Goal: Use online tool/utility: Utilize a website feature to perform a specific function

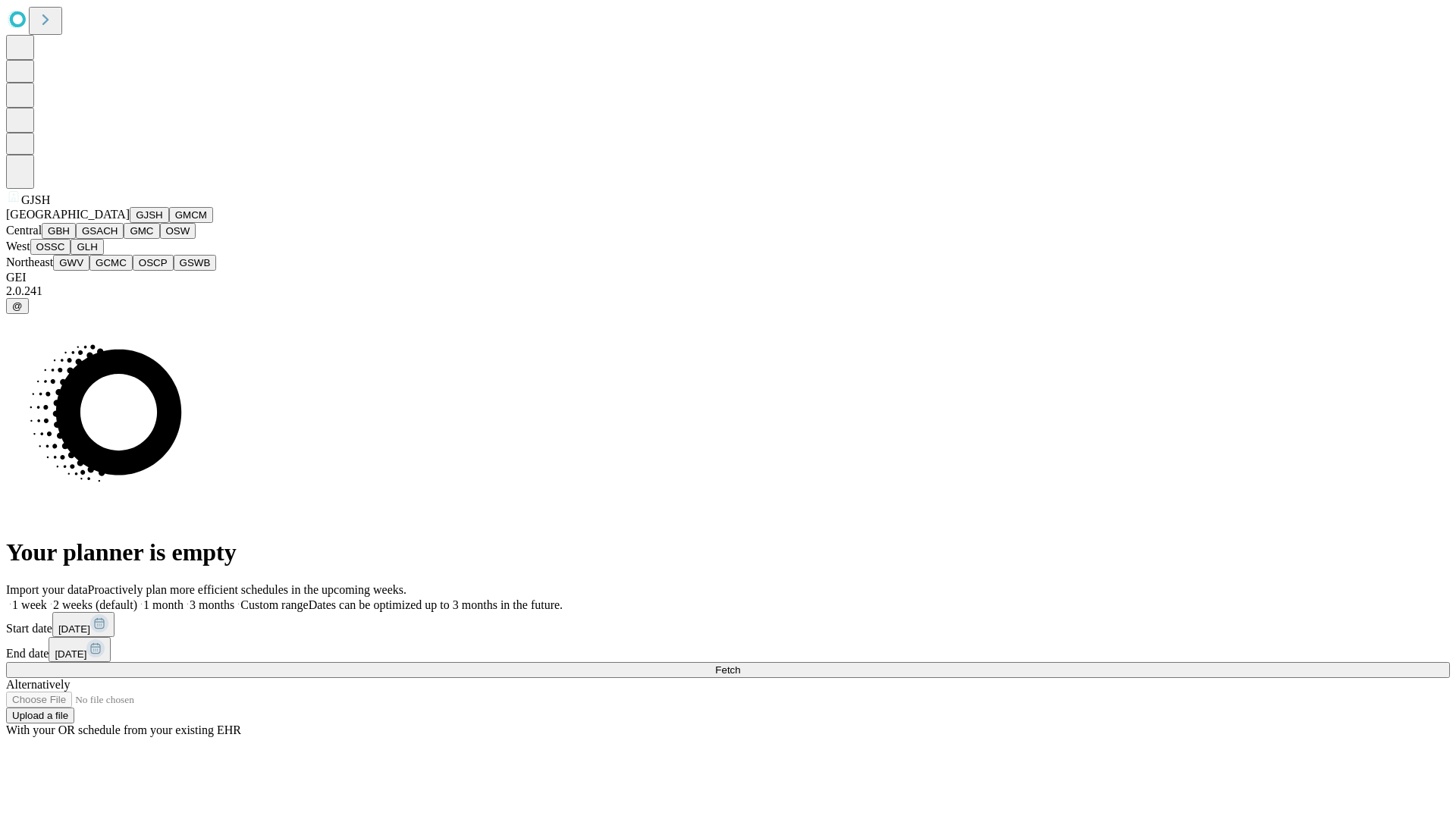
click at [130, 223] on button "GJSH" at bounding box center [149, 215] width 40 height 16
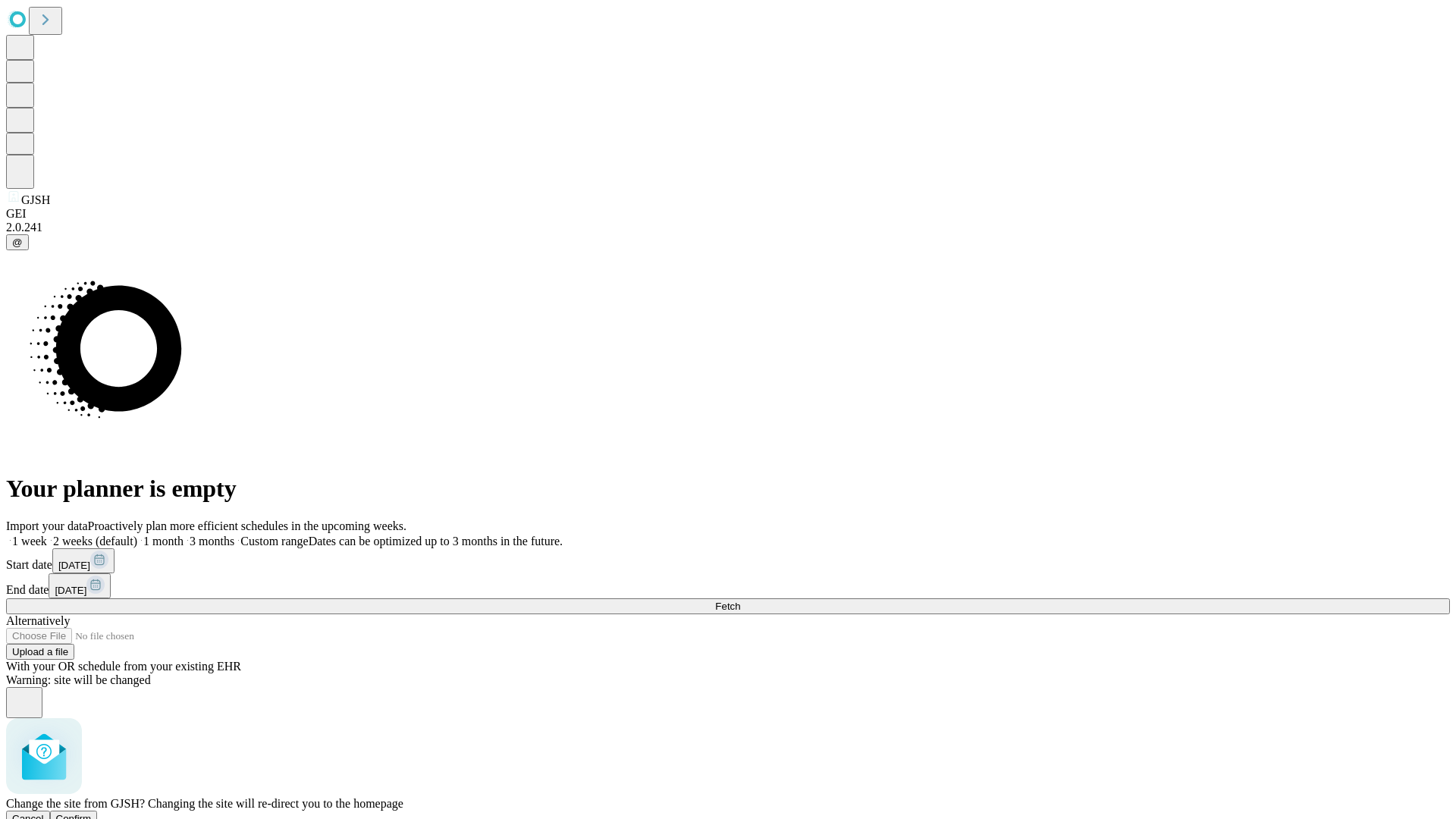
click at [92, 814] on span "Confirm" at bounding box center [74, 819] width 36 height 12
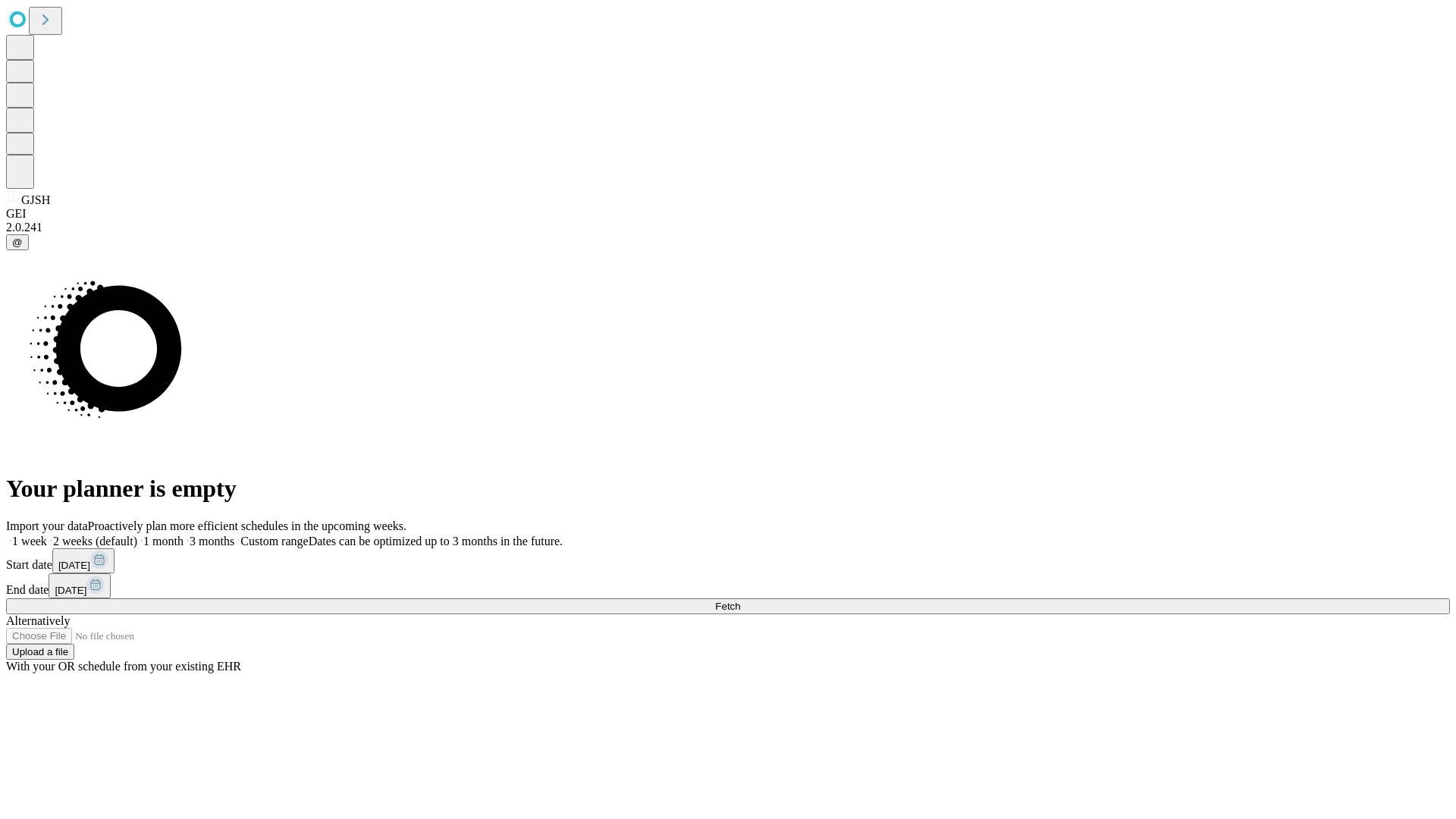
click at [47, 535] on label "1 week" at bounding box center [26, 541] width 41 height 13
click at [740, 601] on span "Fetch" at bounding box center [727, 606] width 25 height 12
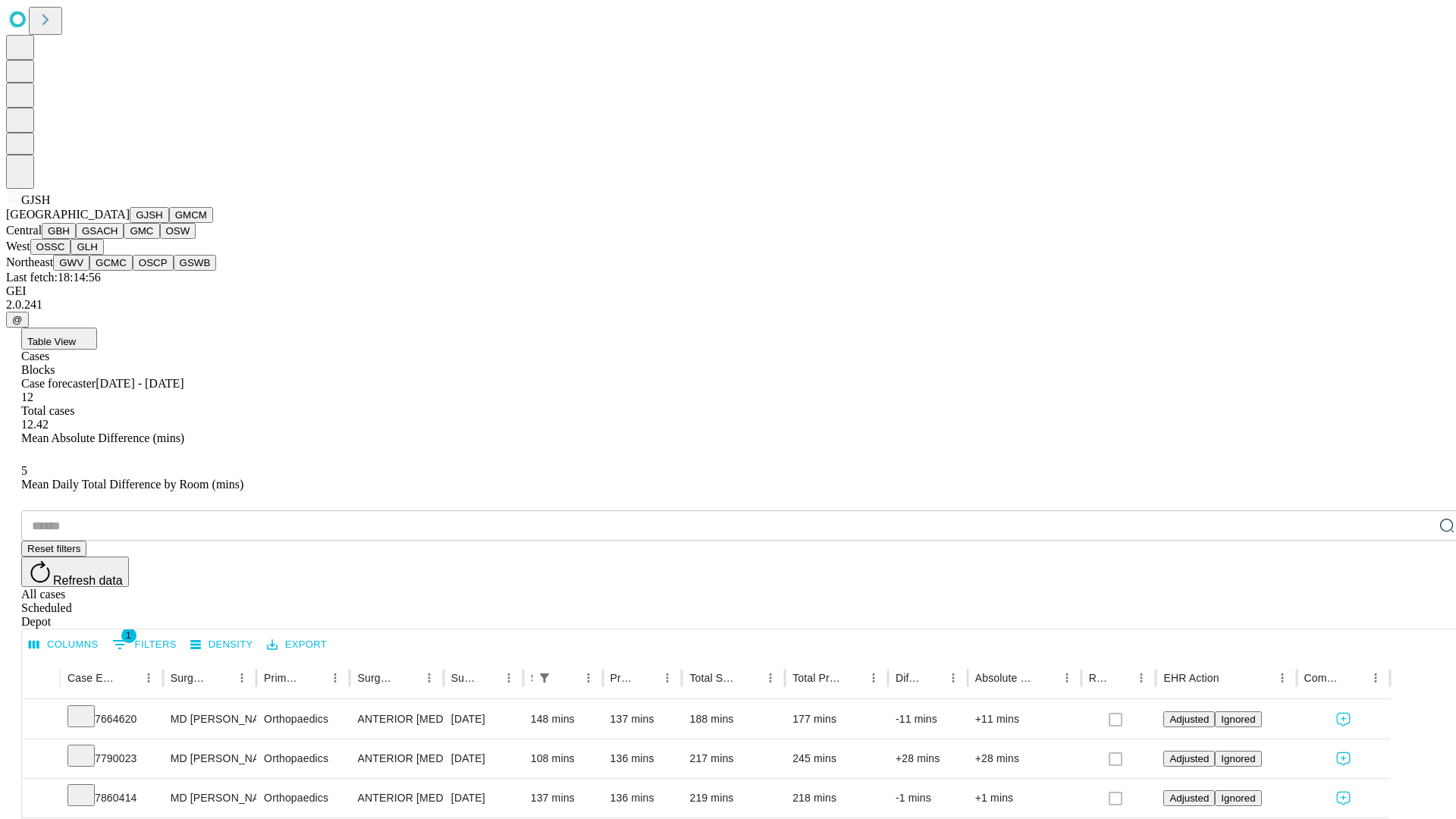
click at [169, 223] on button "GMCM" at bounding box center [191, 215] width 44 height 16
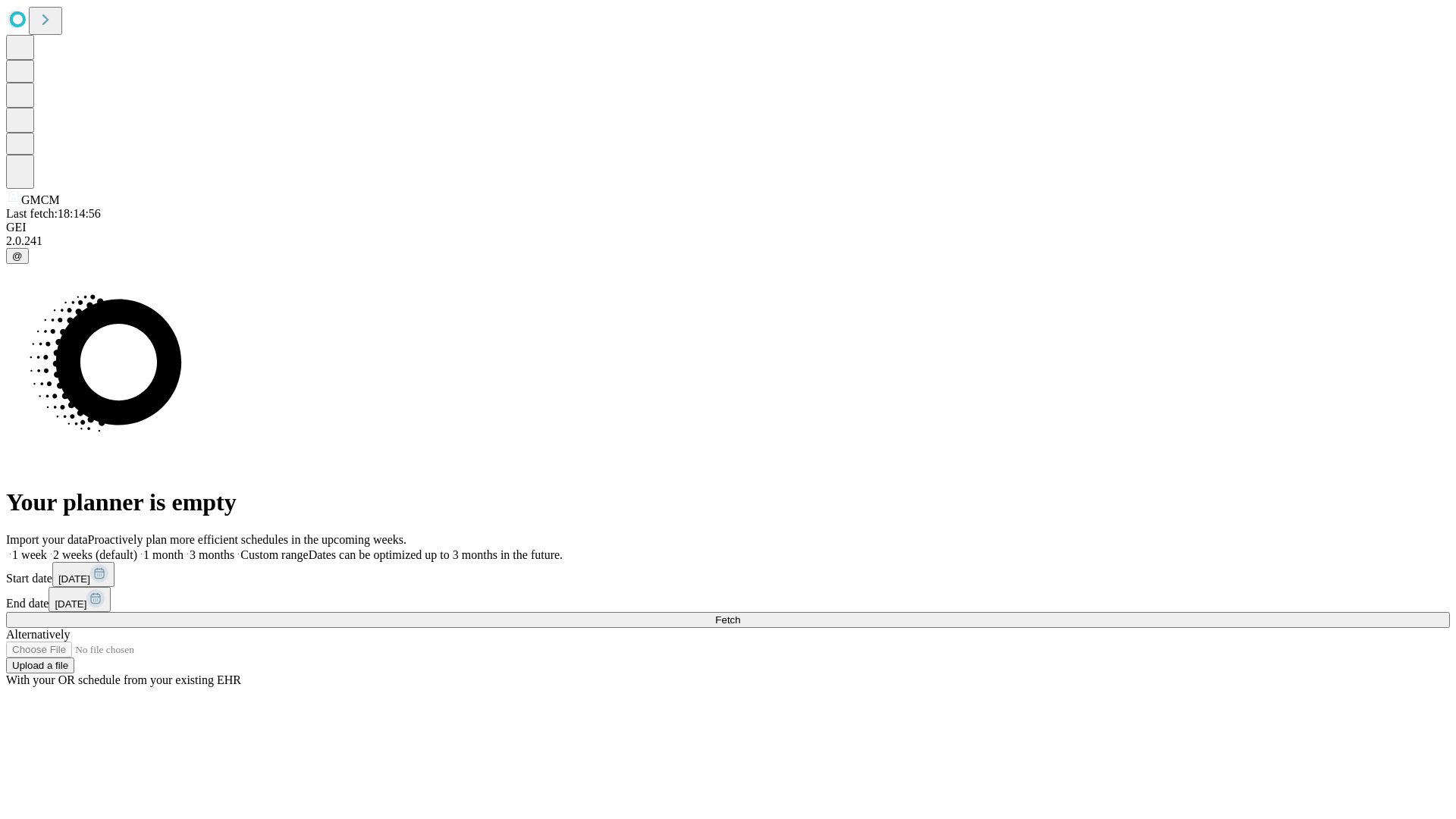
click at [47, 548] on label "1 week" at bounding box center [26, 554] width 41 height 13
click at [740, 615] on span "Fetch" at bounding box center [727, 620] width 25 height 12
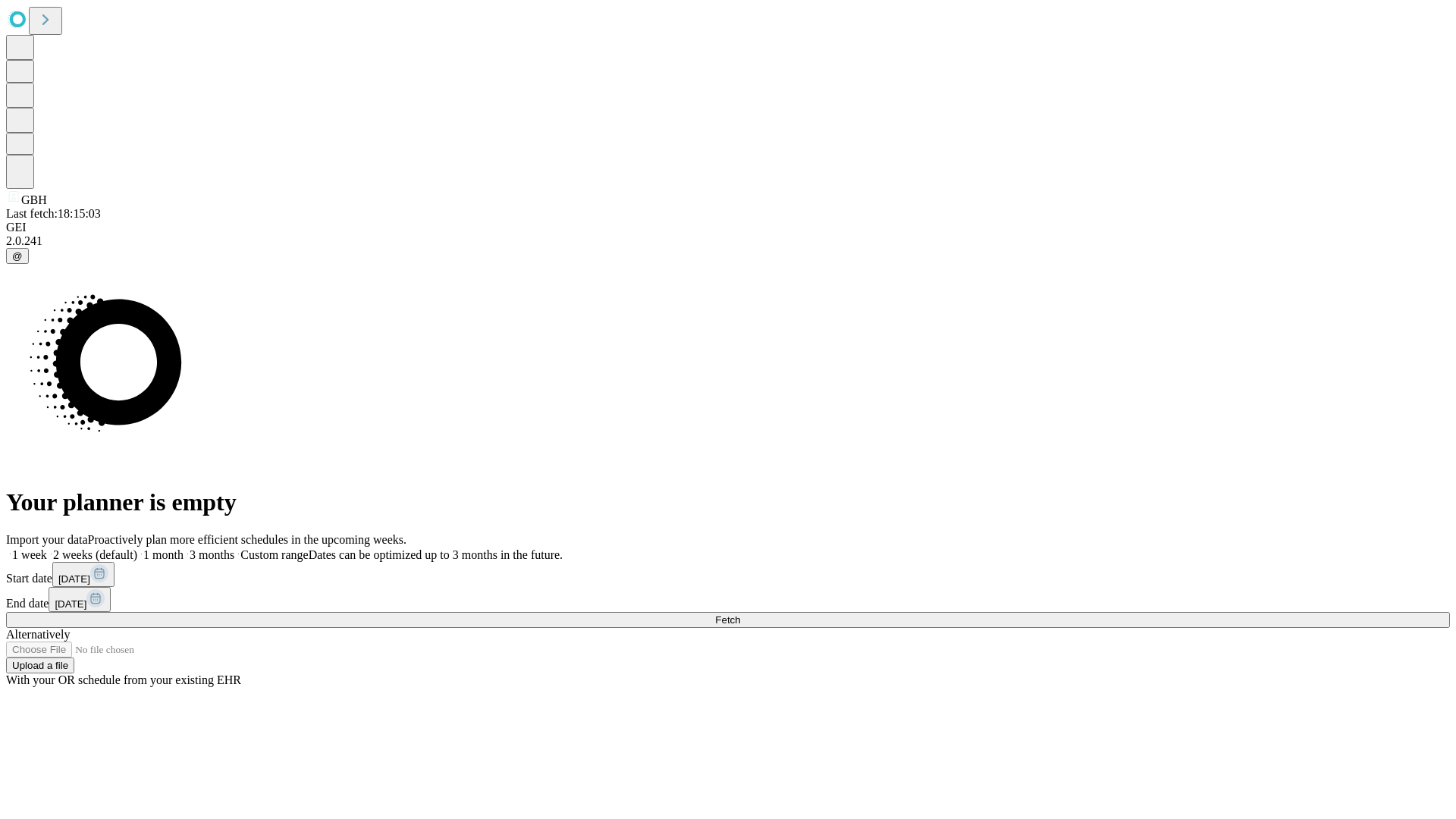
click at [47, 548] on label "1 week" at bounding box center [26, 554] width 41 height 13
click at [740, 615] on span "Fetch" at bounding box center [727, 620] width 25 height 12
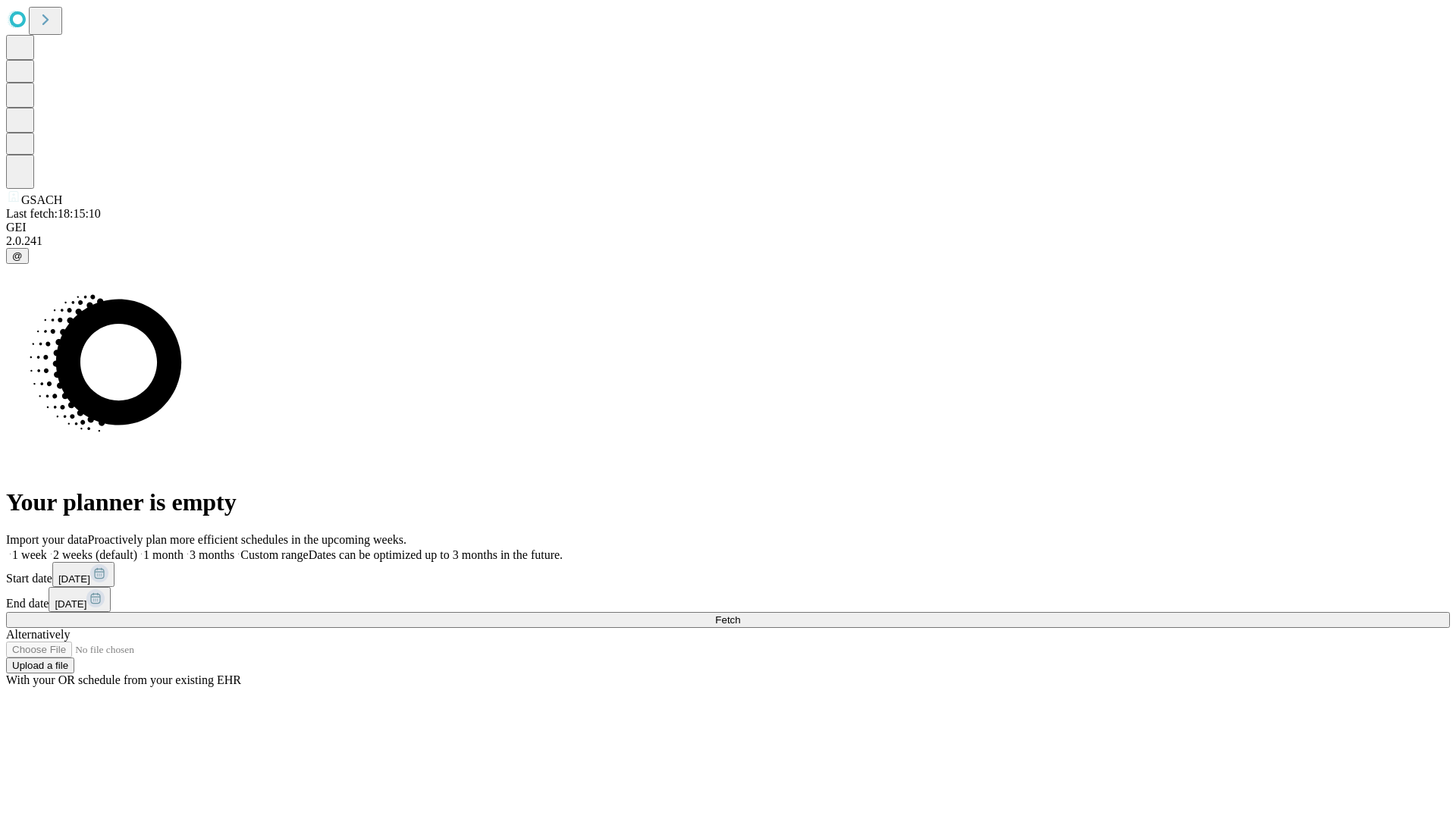
click at [47, 548] on label "1 week" at bounding box center [26, 554] width 41 height 13
click at [740, 615] on span "Fetch" at bounding box center [727, 620] width 25 height 12
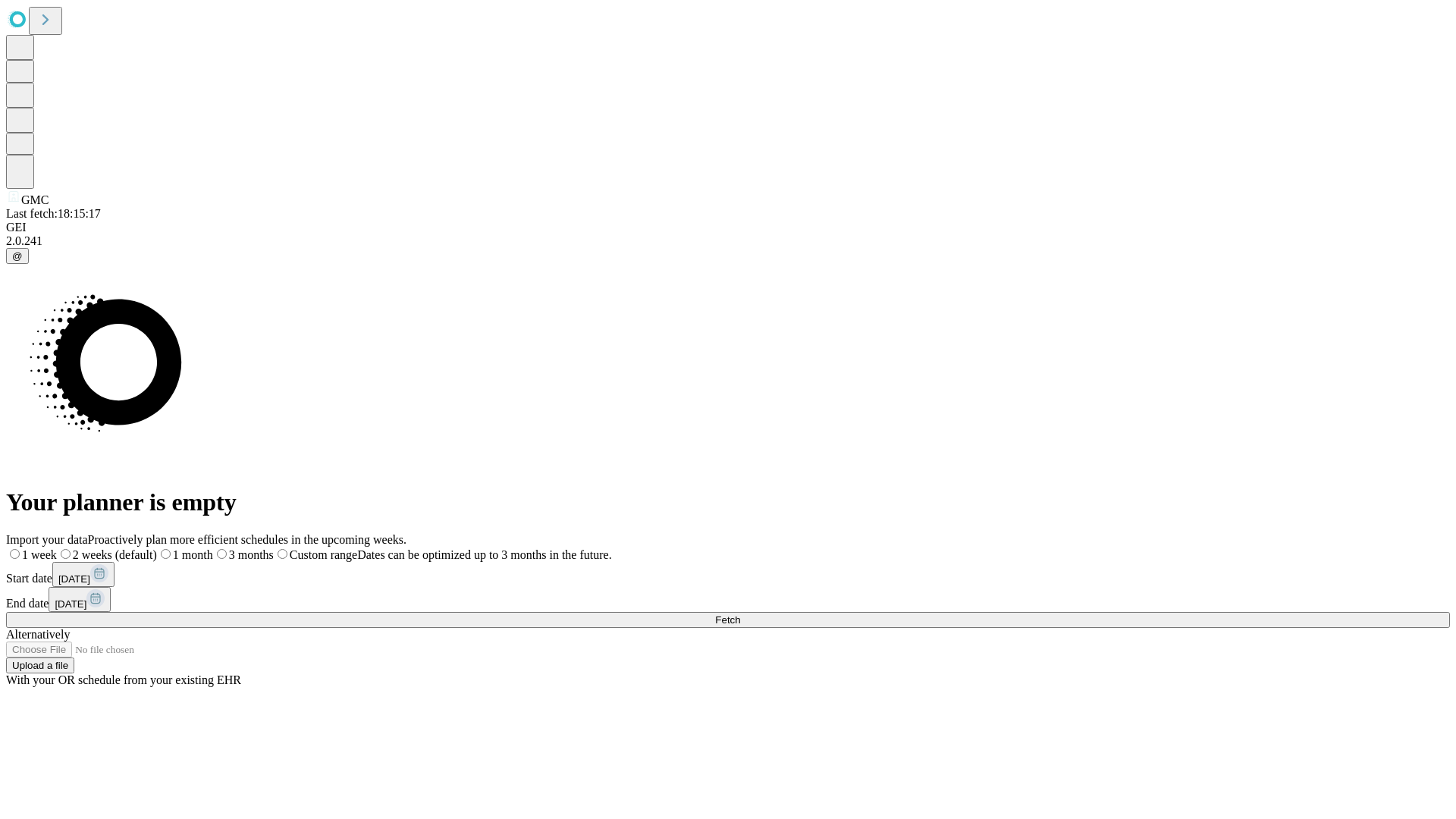
click at [57, 548] on label "1 week" at bounding box center [31, 554] width 50 height 13
click at [740, 615] on span "Fetch" at bounding box center [727, 620] width 25 height 12
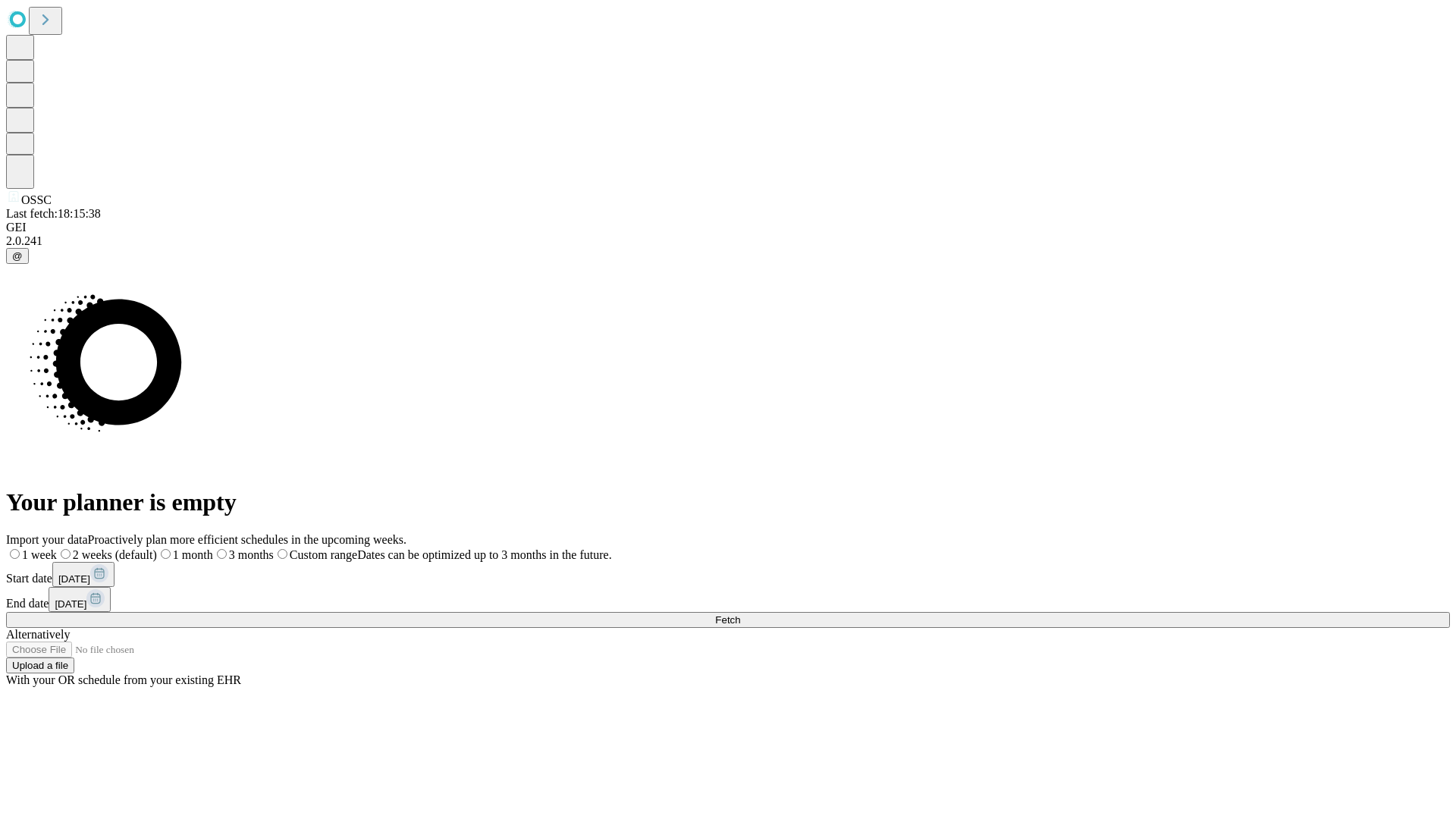
click at [57, 548] on label "1 week" at bounding box center [31, 554] width 50 height 13
click at [740, 615] on span "Fetch" at bounding box center [727, 620] width 25 height 12
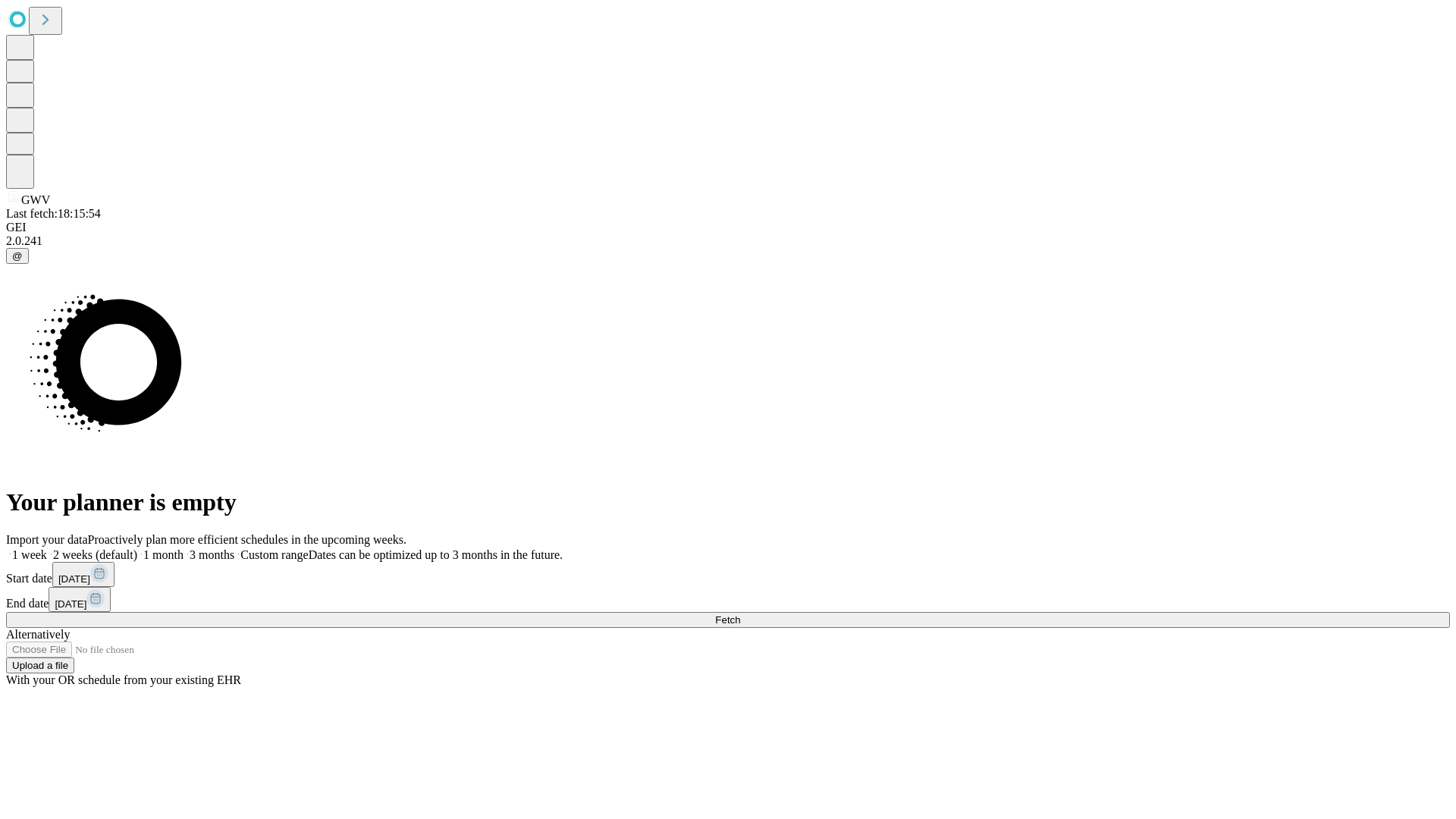
click at [47, 548] on label "1 week" at bounding box center [26, 554] width 41 height 13
click at [740, 615] on span "Fetch" at bounding box center [727, 620] width 25 height 12
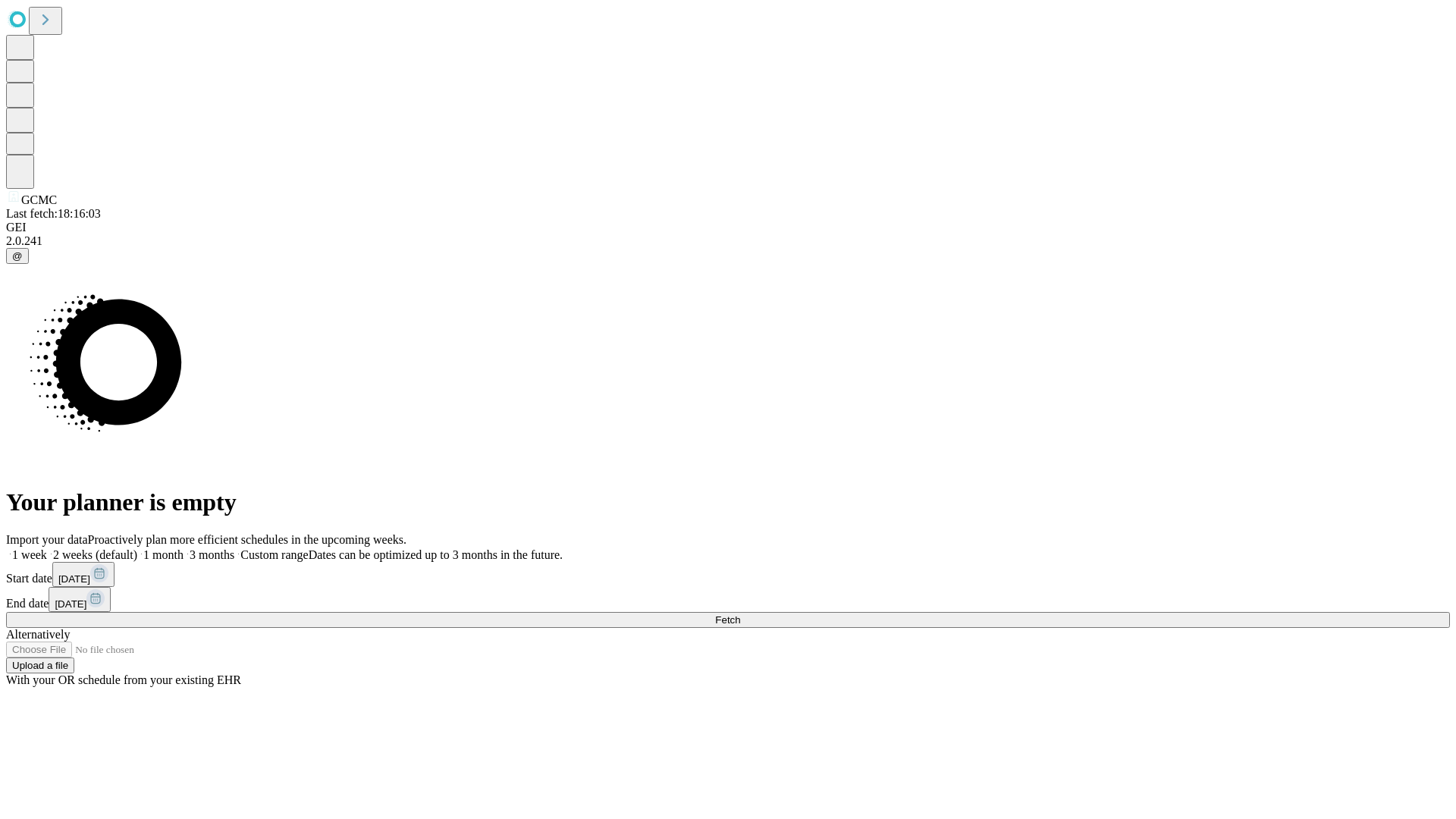
click at [740, 615] on span "Fetch" at bounding box center [727, 620] width 25 height 12
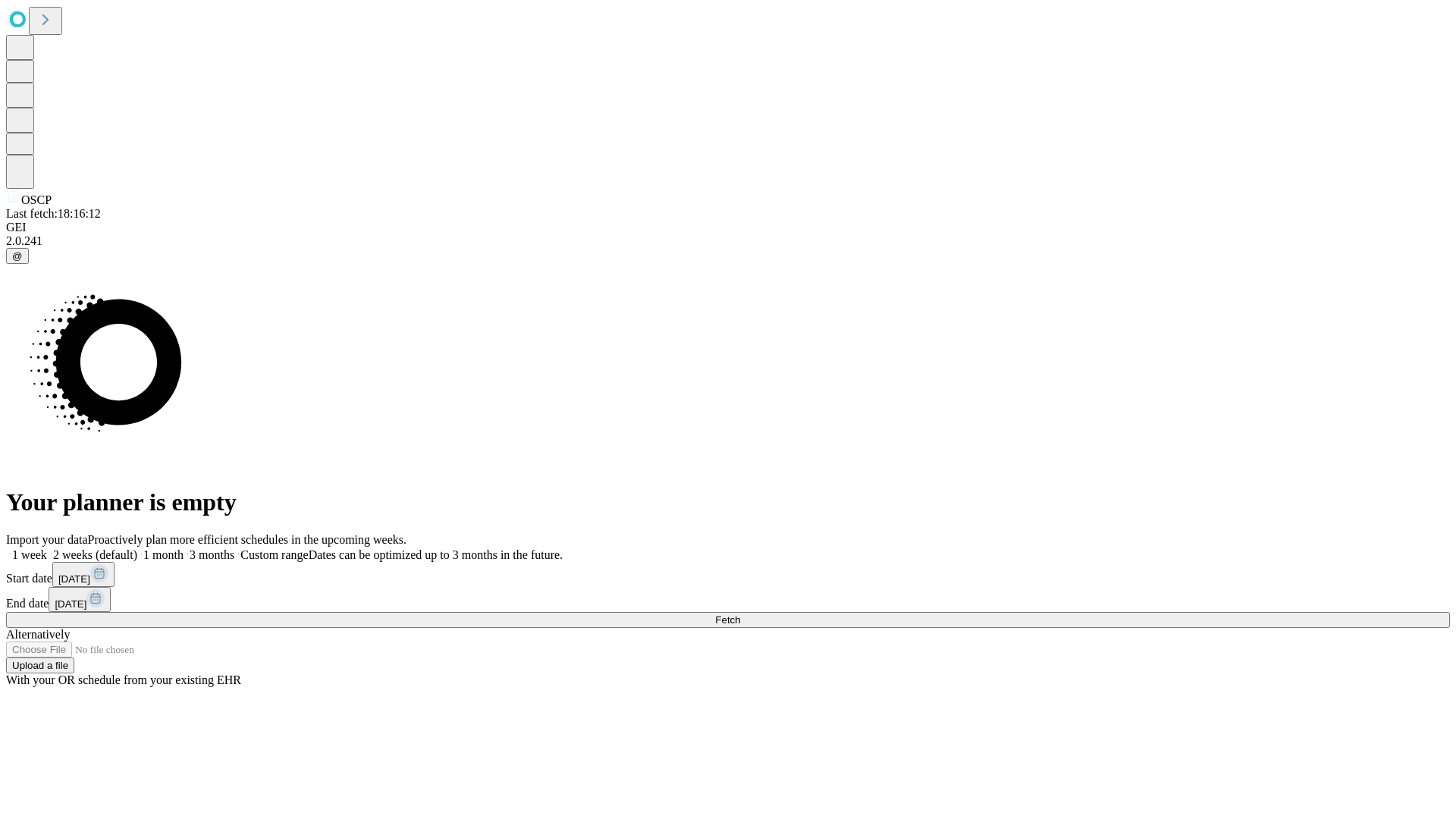
click at [47, 548] on label "1 week" at bounding box center [26, 554] width 41 height 13
click at [740, 615] on span "Fetch" at bounding box center [727, 620] width 25 height 12
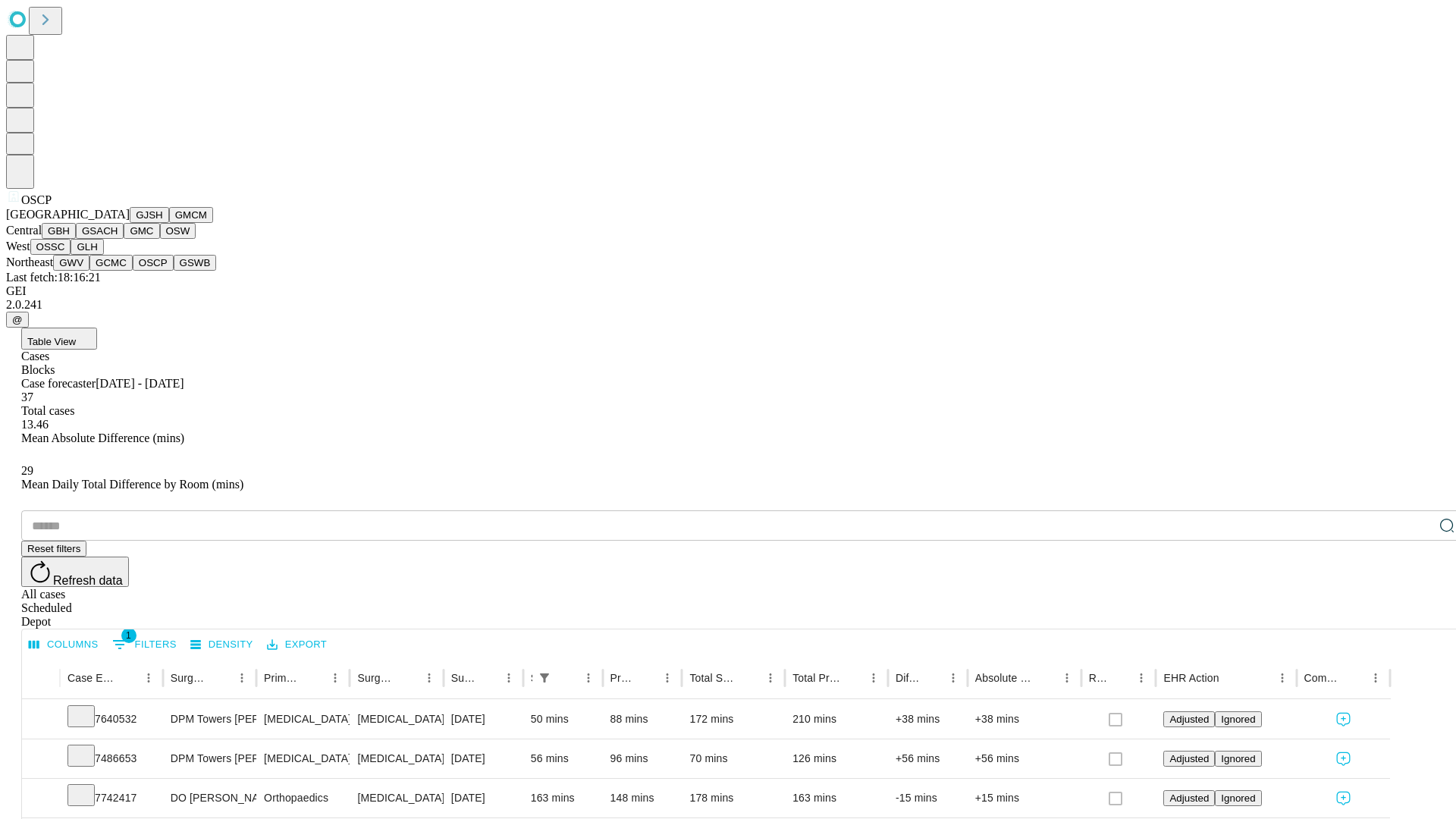
click at [174, 271] on button "GSWB" at bounding box center [196, 262] width 43 height 16
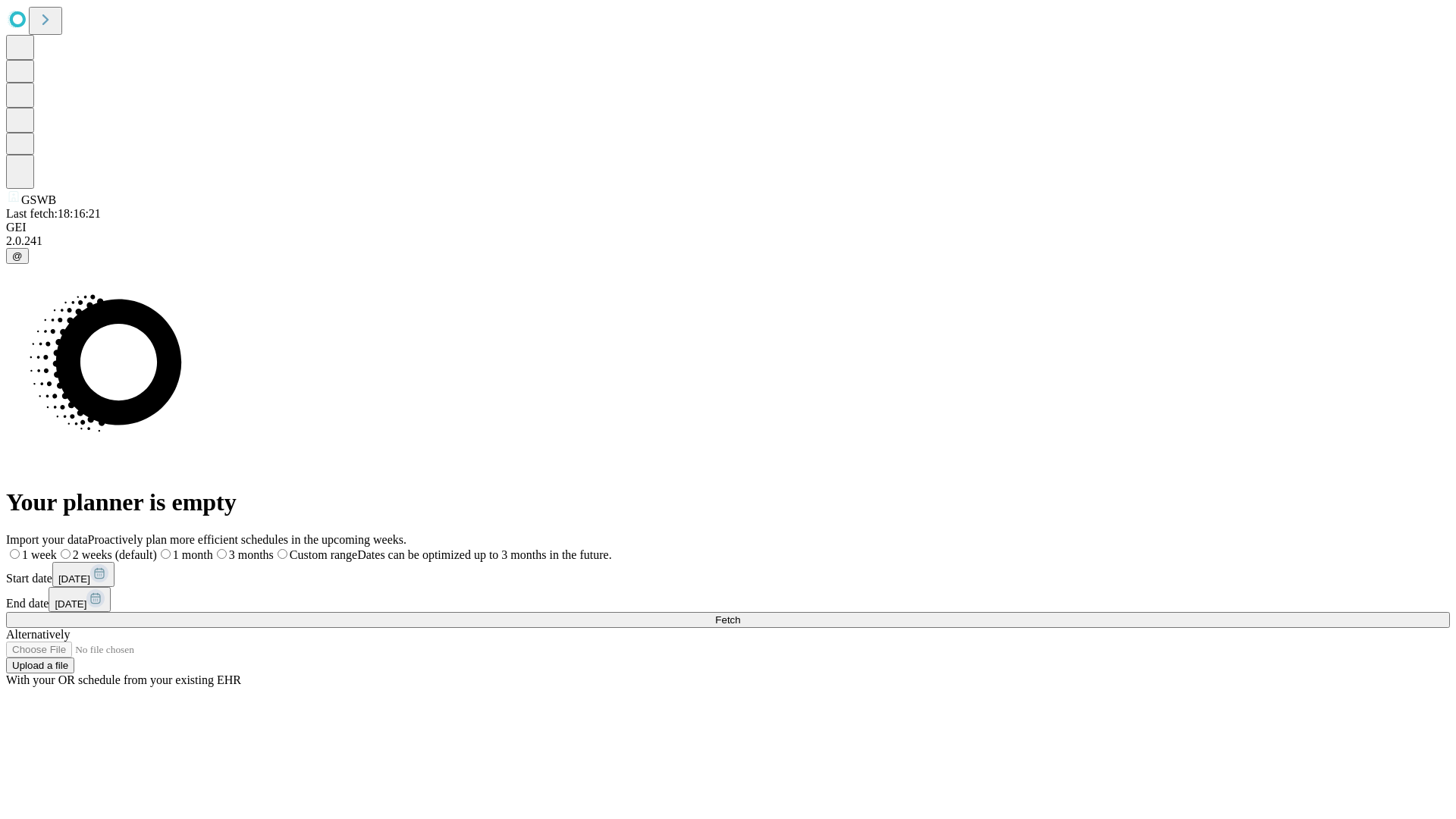
click at [57, 548] on label "1 week" at bounding box center [31, 554] width 50 height 13
click at [740, 615] on span "Fetch" at bounding box center [727, 620] width 25 height 12
